Goal: Information Seeking & Learning: Learn about a topic

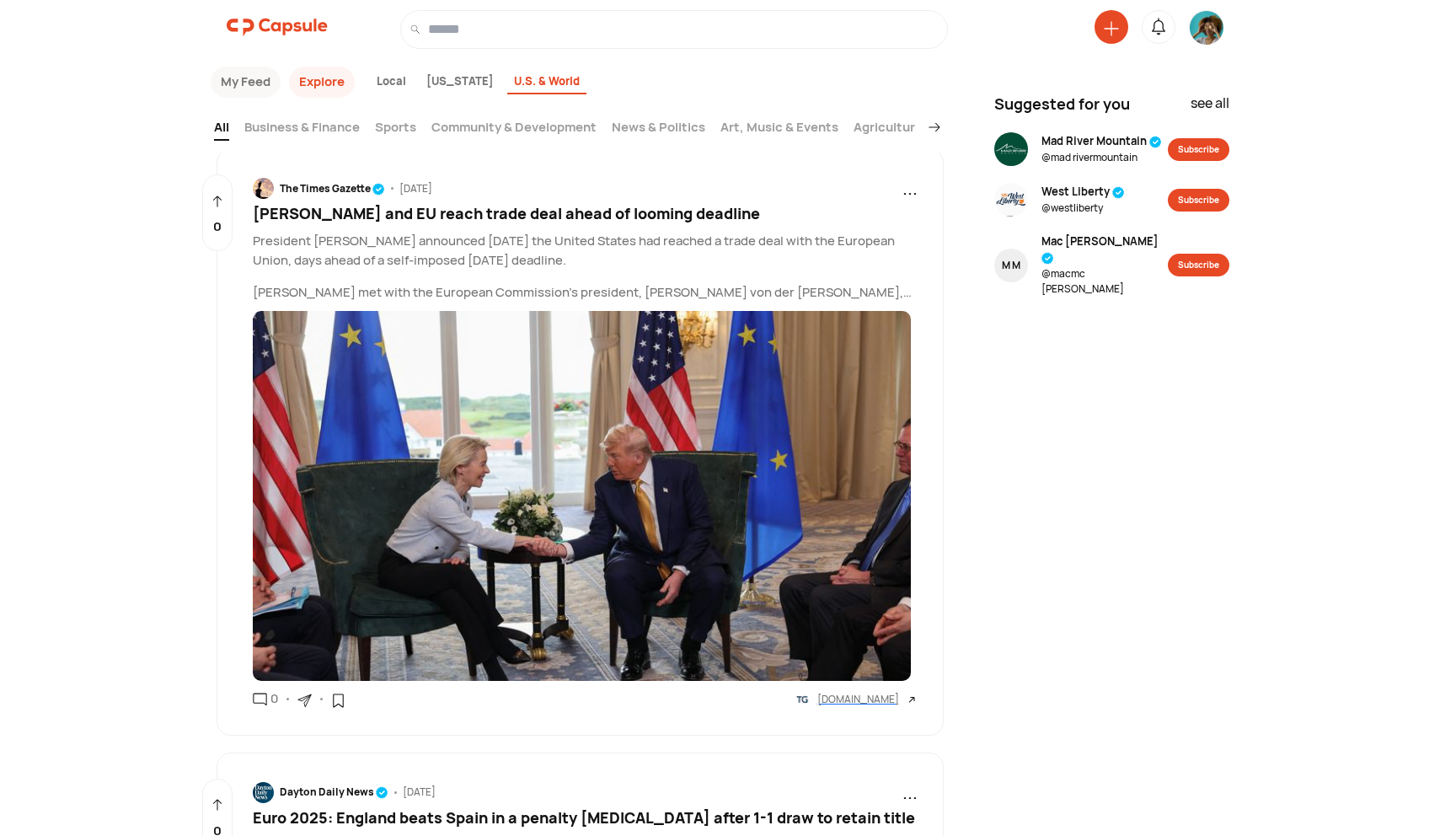
click at [257, 21] on img at bounding box center [276, 27] width 101 height 34
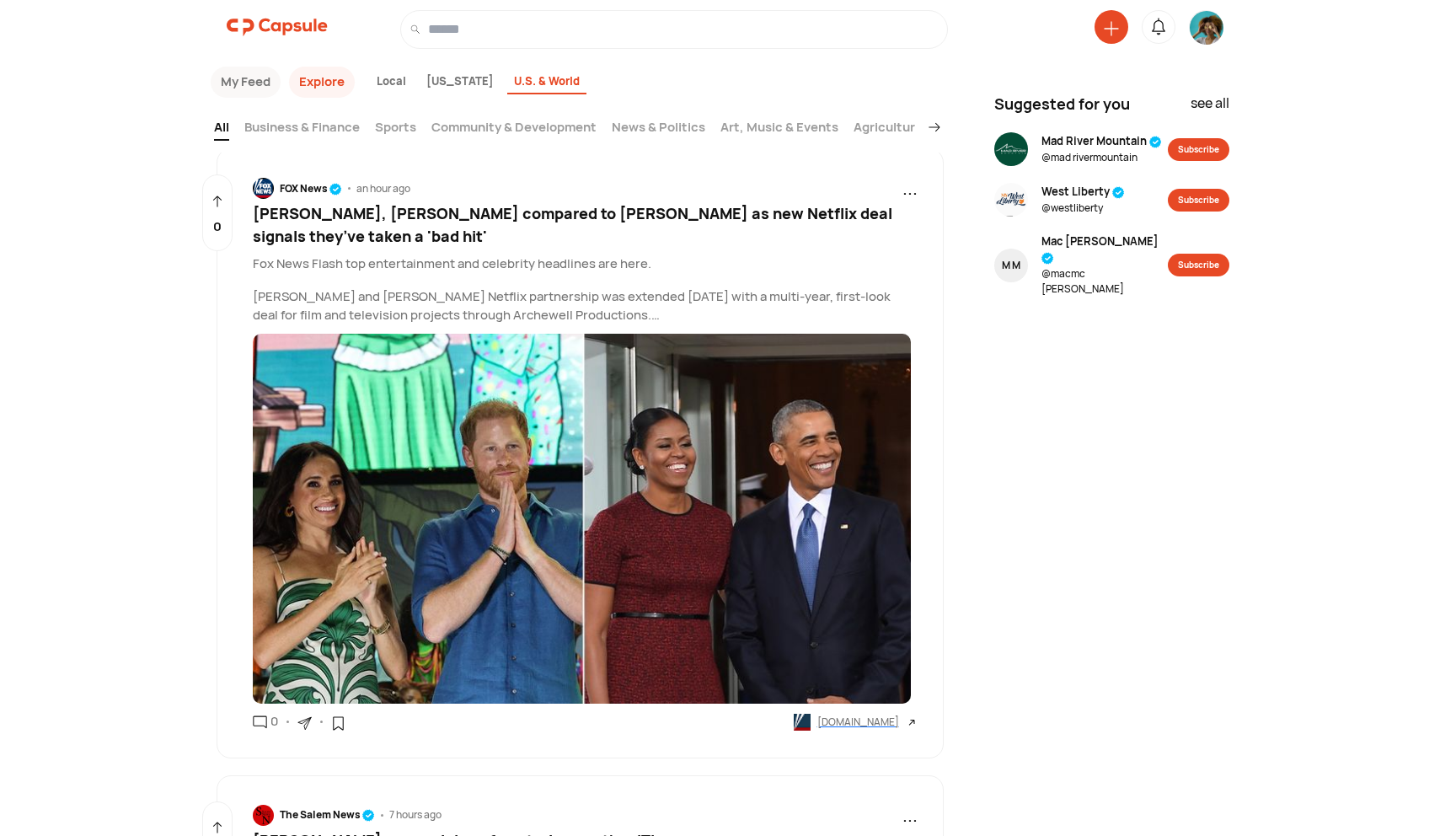
click at [298, 218] on span "[PERSON_NAME], [PERSON_NAME] compared to [PERSON_NAME] as new Netflix deal sign…" at bounding box center [572, 224] width 639 height 43
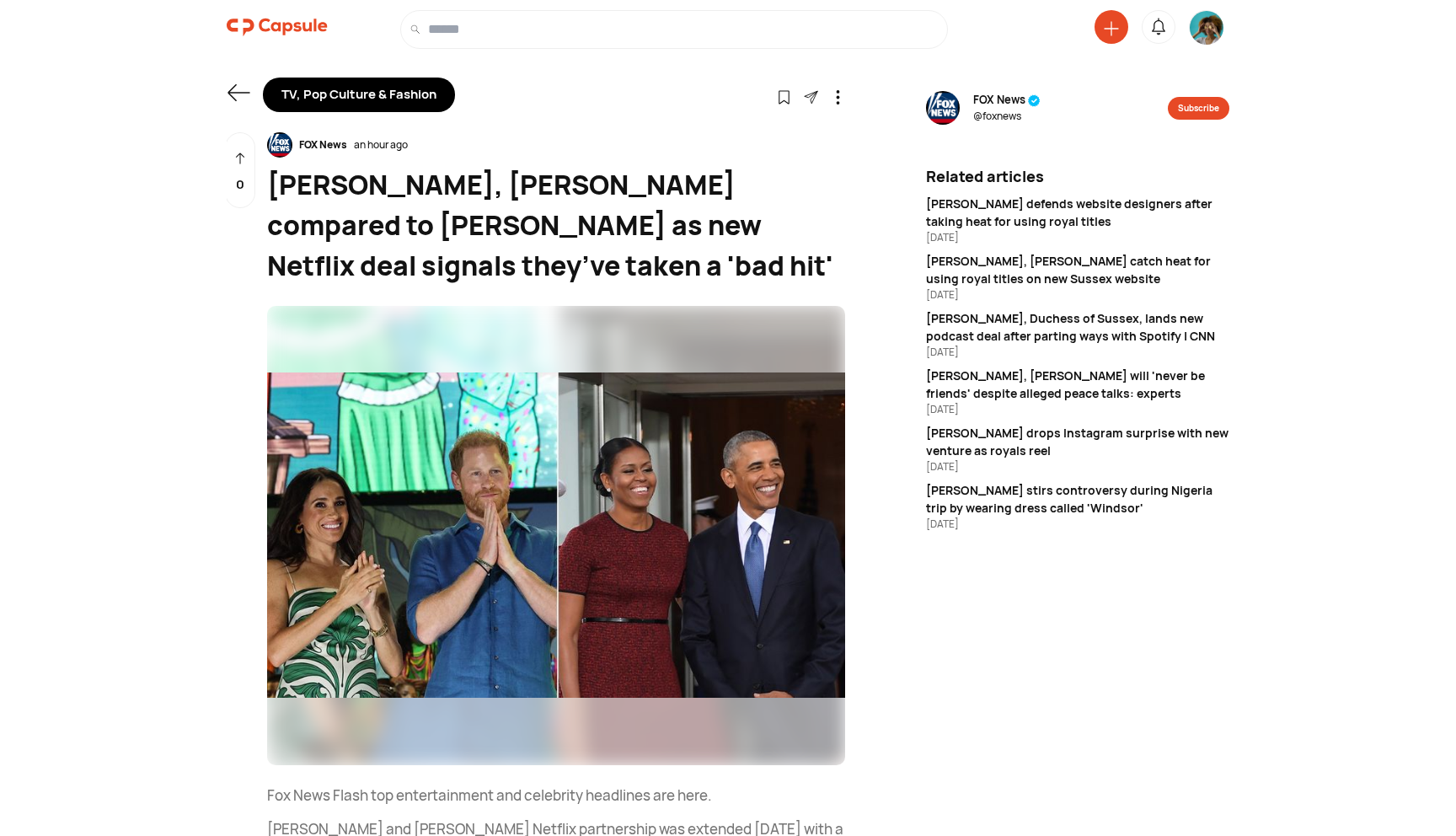
click at [241, 36] on img at bounding box center [276, 27] width 101 height 34
